Goal: Book appointment/travel/reservation

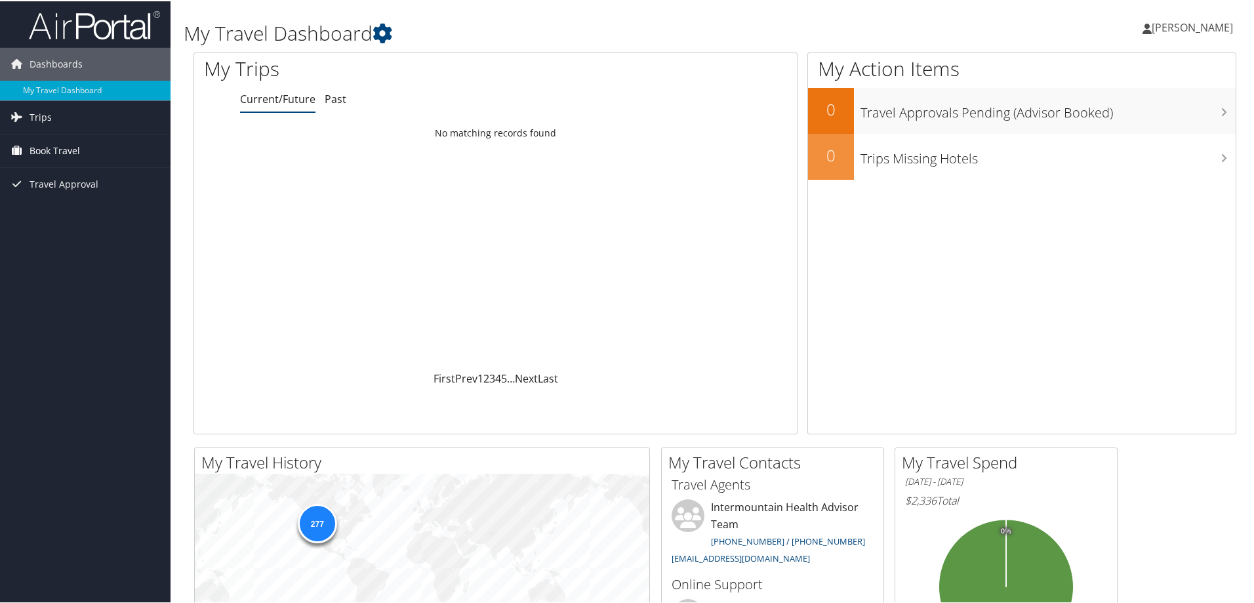
click at [37, 150] on span "Book Travel" at bounding box center [55, 149] width 51 height 33
click at [66, 222] on link "Book/Manage Online Trips" at bounding box center [85, 215] width 171 height 20
